Goal: Task Accomplishment & Management: Manage account settings

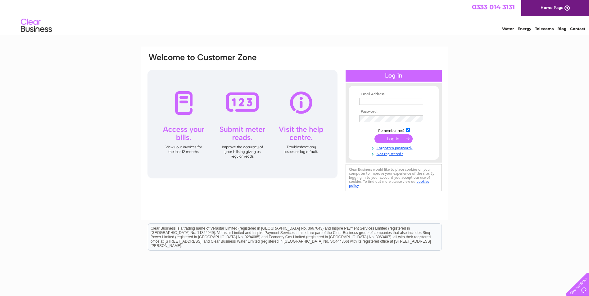
click at [369, 101] on input "text" at bounding box center [391, 101] width 64 height 7
type input "sec.junipergreenbc@hotmail.com"
click at [390, 139] on input "submit" at bounding box center [394, 139] width 38 height 9
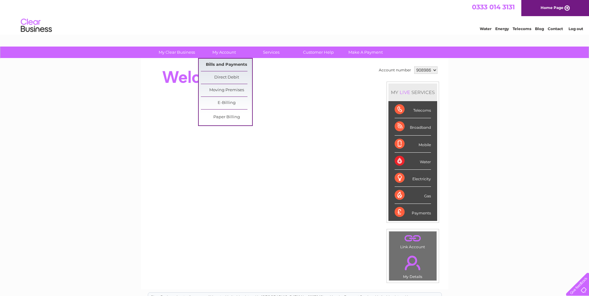
click at [225, 62] on link "Bills and Payments" at bounding box center [226, 65] width 51 height 12
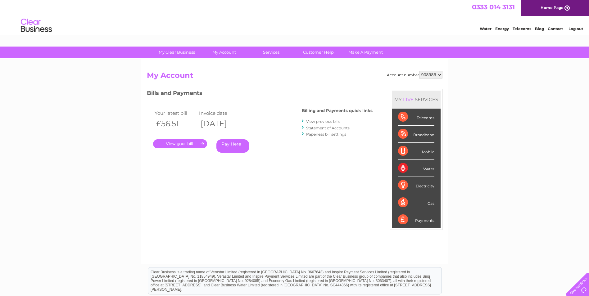
click at [181, 144] on link "." at bounding box center [180, 143] width 54 height 9
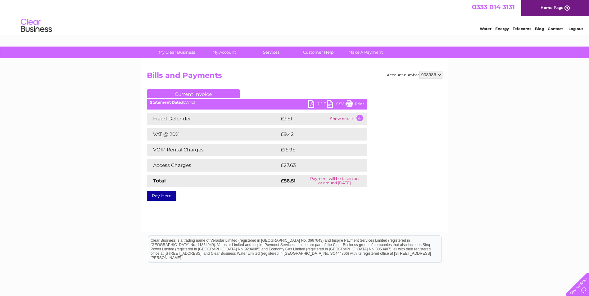
click at [315, 102] on link "PDF" at bounding box center [317, 104] width 19 height 9
